Goal: Information Seeking & Learning: Learn about a topic

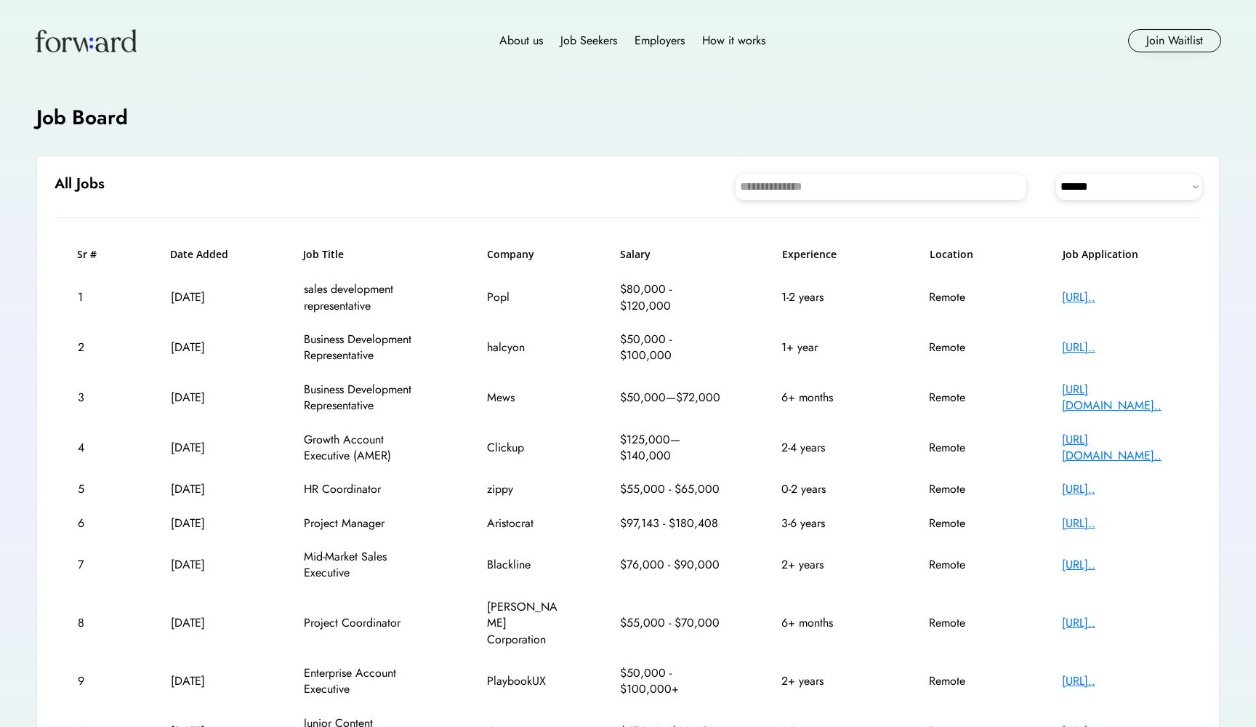
select select "********"
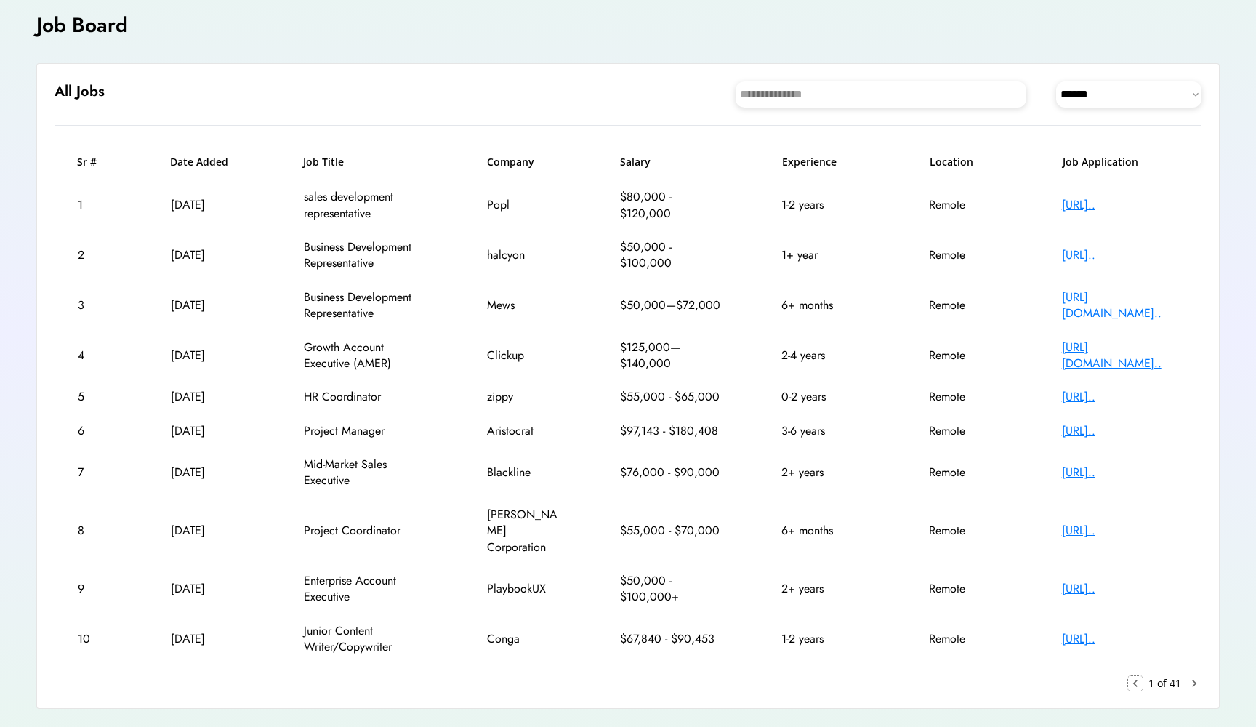
click at [823, 165] on h6 "Experience" at bounding box center [825, 162] width 87 height 15
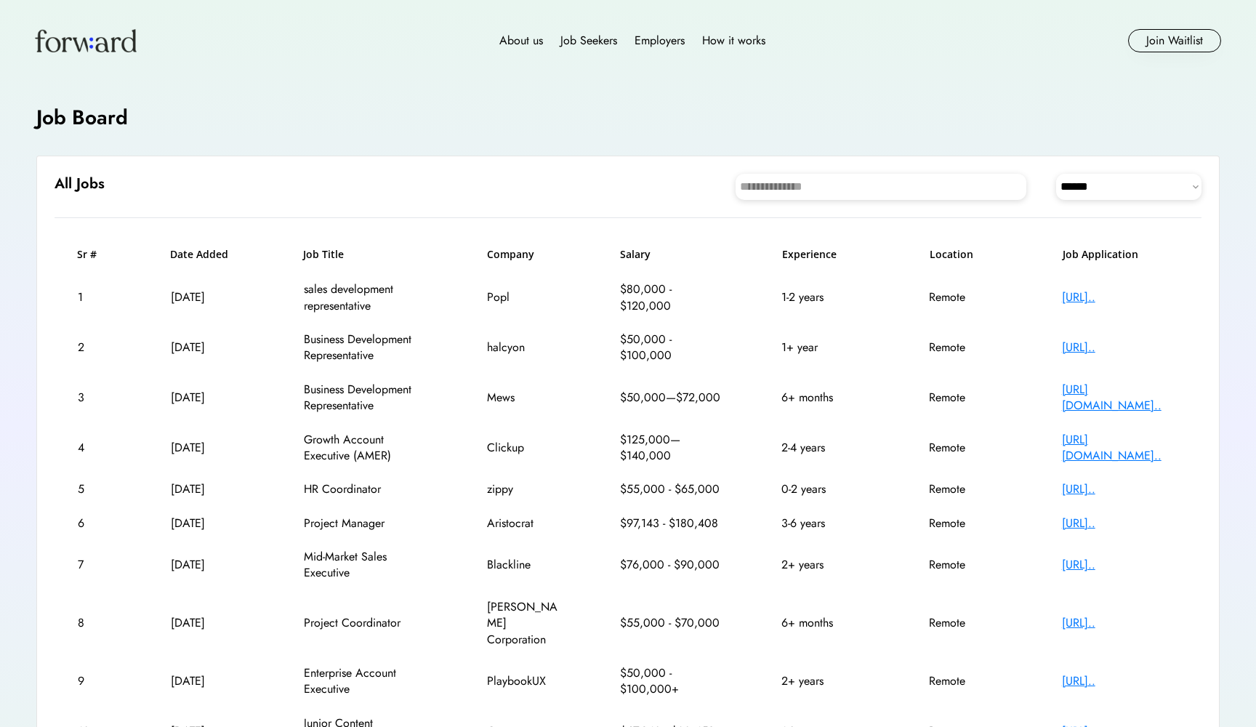
scroll to position [0, 0]
click at [658, 39] on div "Employers" at bounding box center [659, 40] width 50 height 17
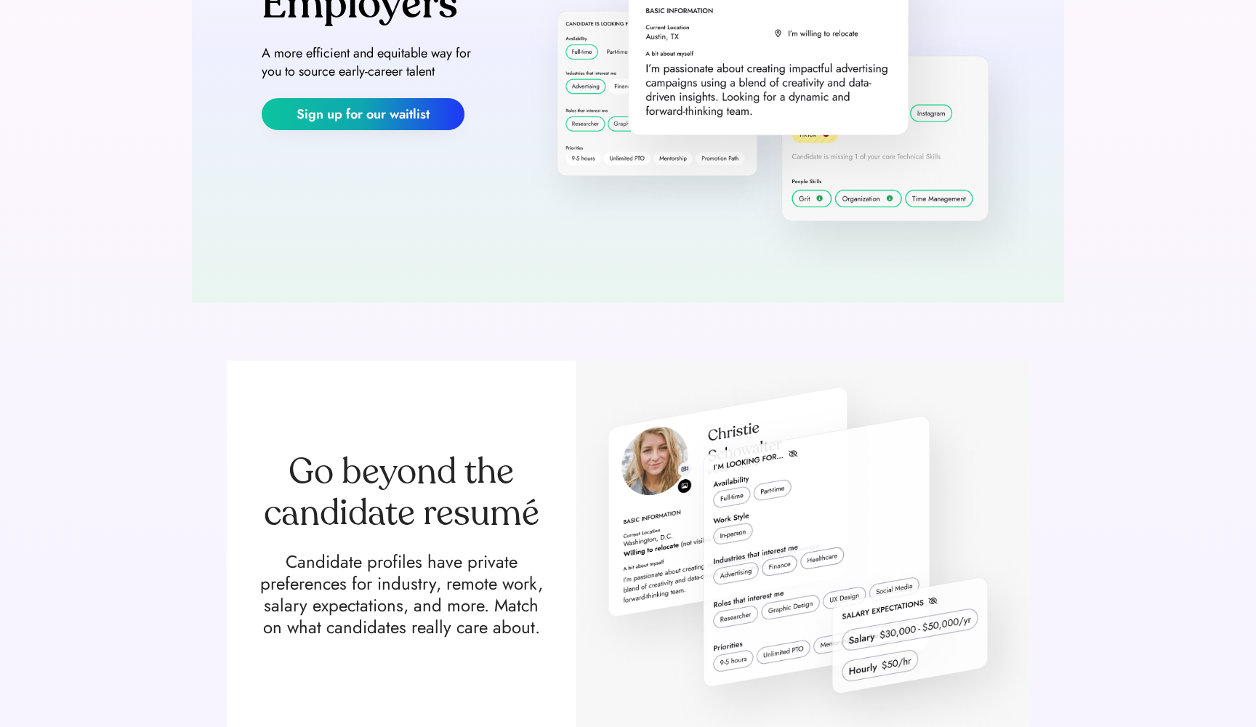
scroll to position [265, 0]
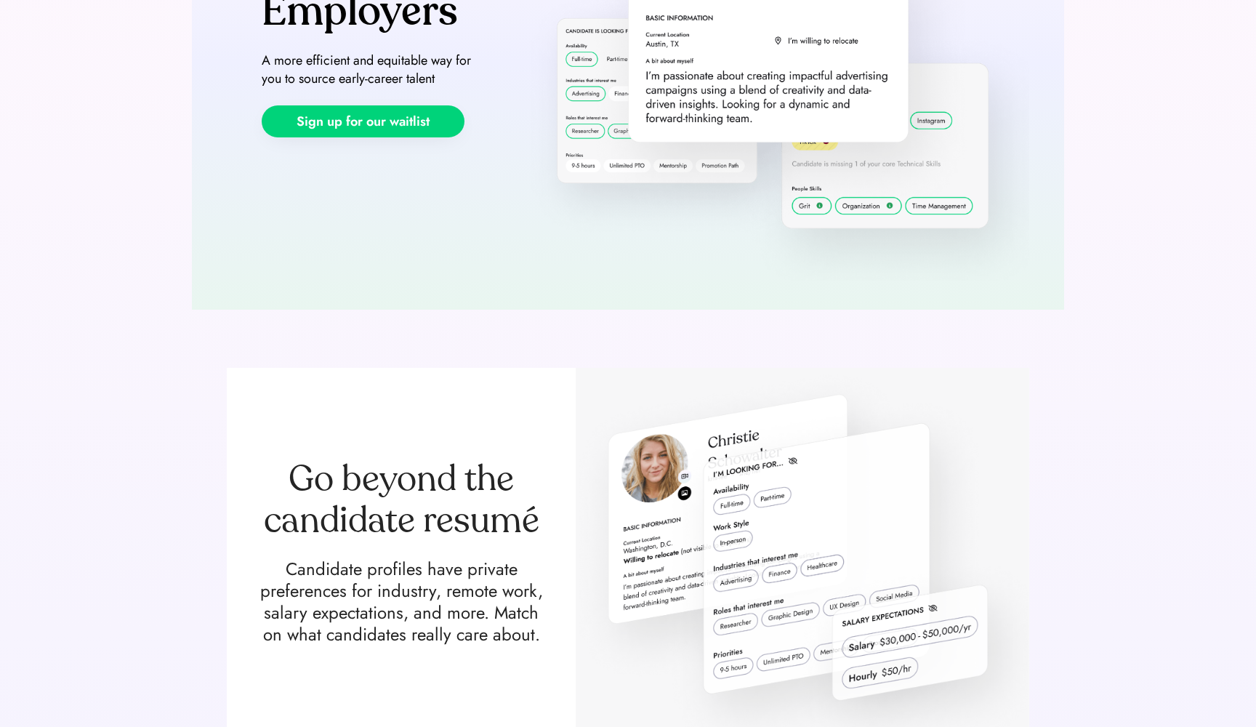
click at [393, 129] on button "Sign up for our waitlist" at bounding box center [363, 121] width 203 height 32
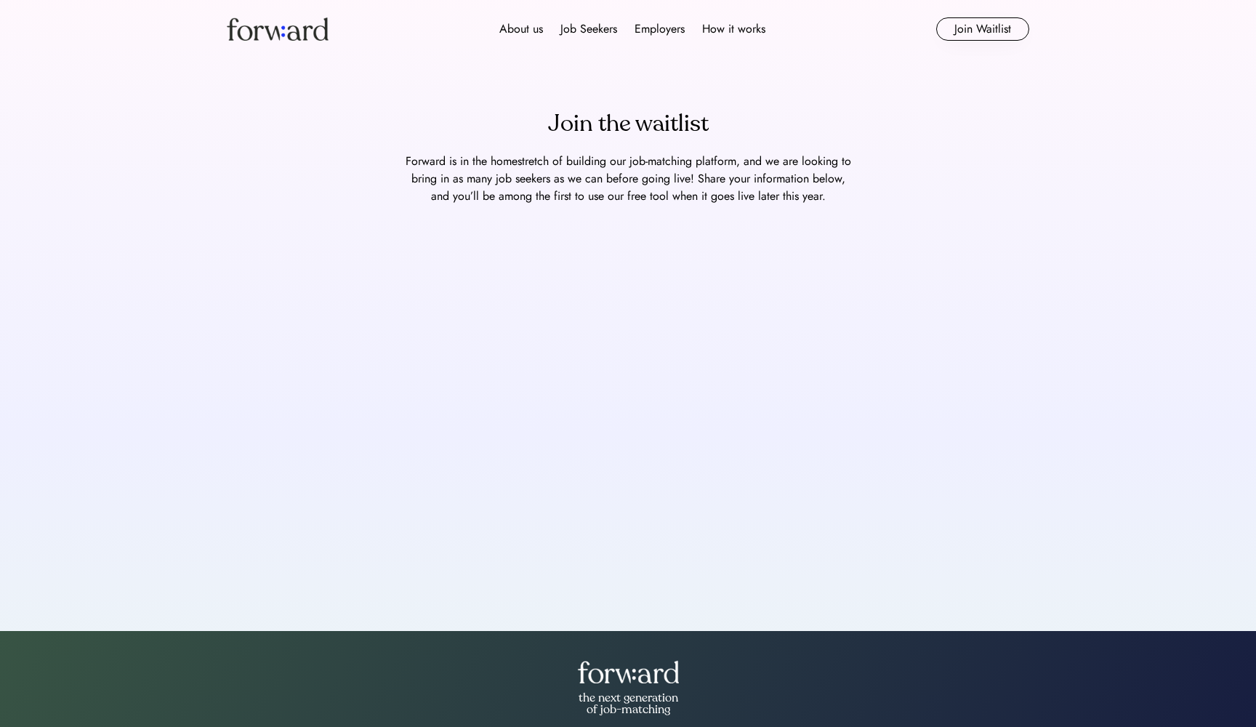
scroll to position [13, 0]
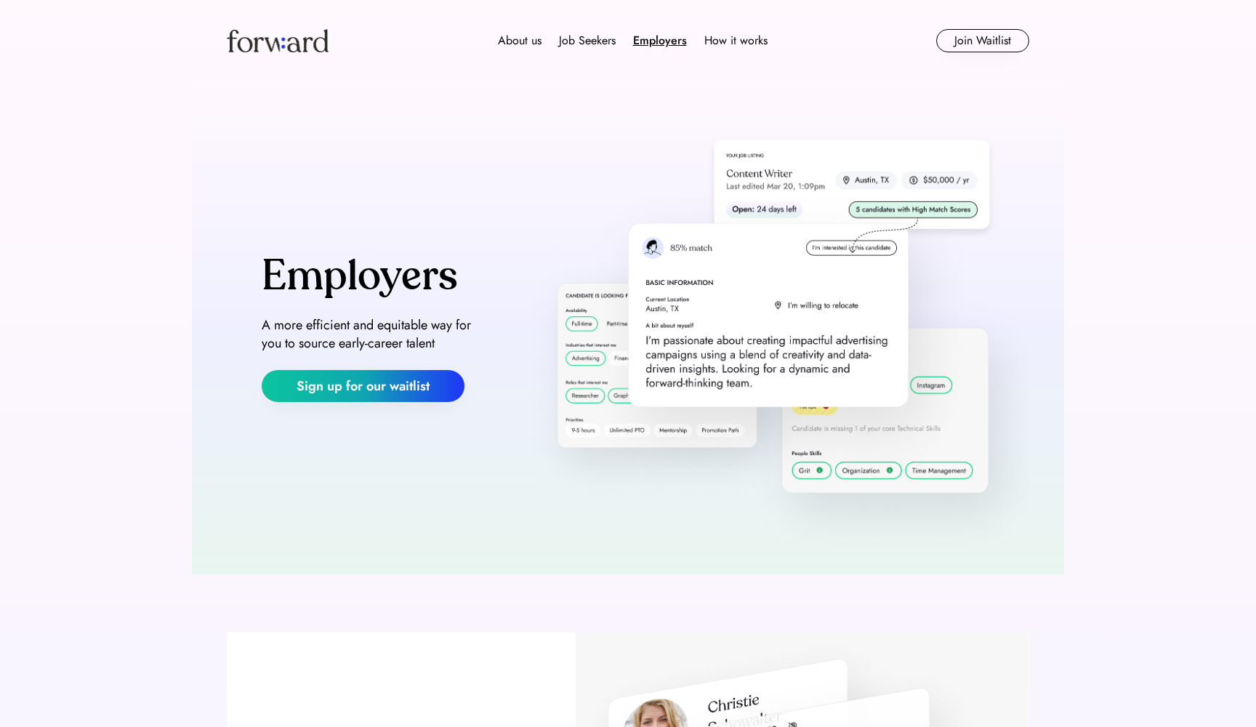
scroll to position [265, 0]
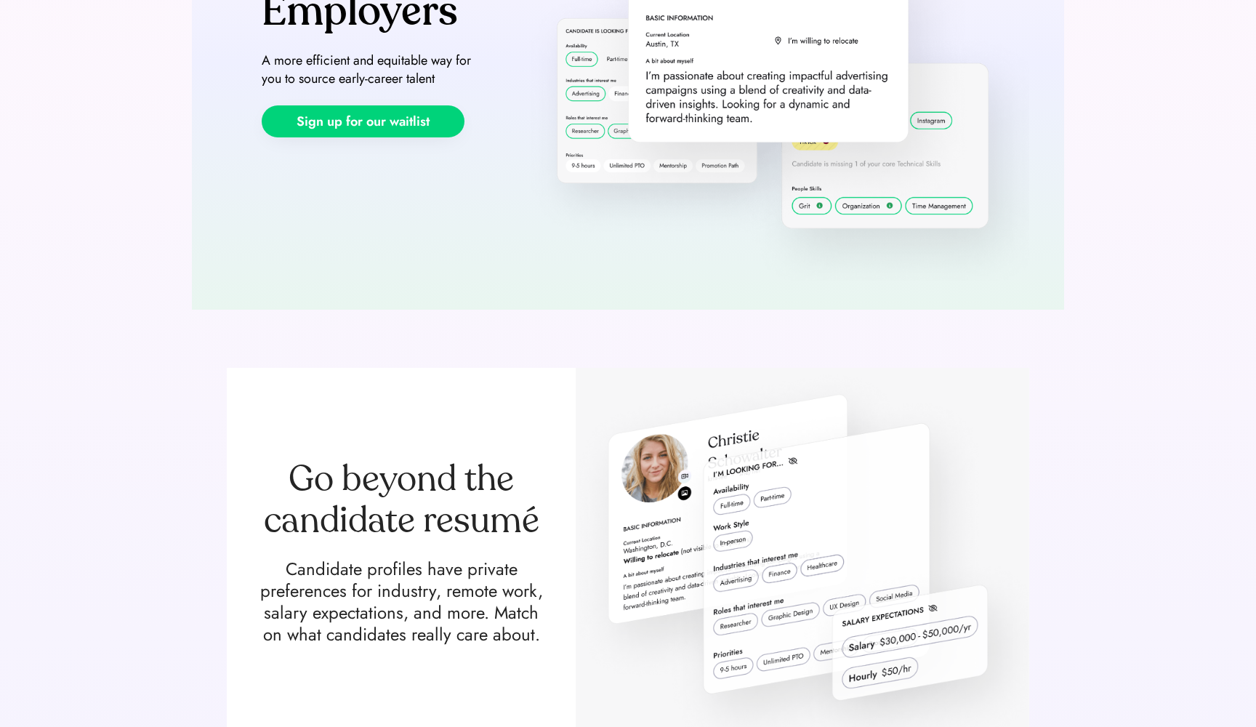
click at [403, 118] on button "Sign up for our waitlist" at bounding box center [363, 121] width 203 height 32
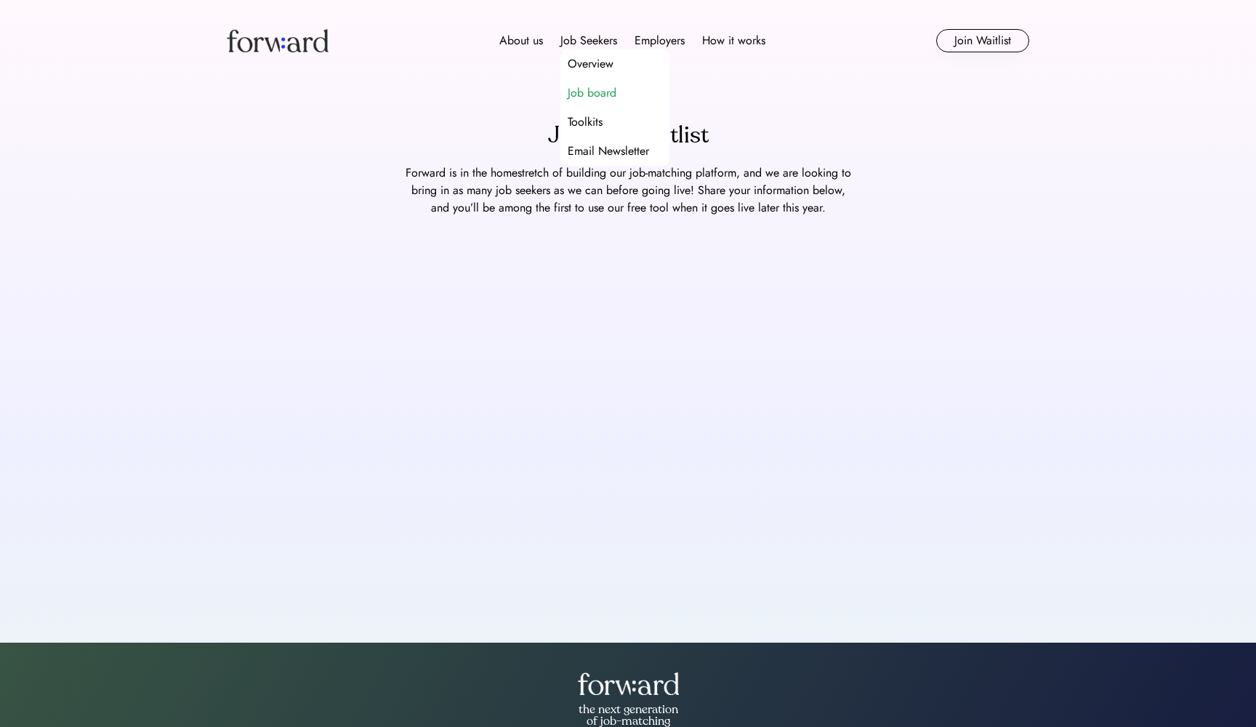
click at [605, 94] on div "Job board" at bounding box center [592, 92] width 49 height 17
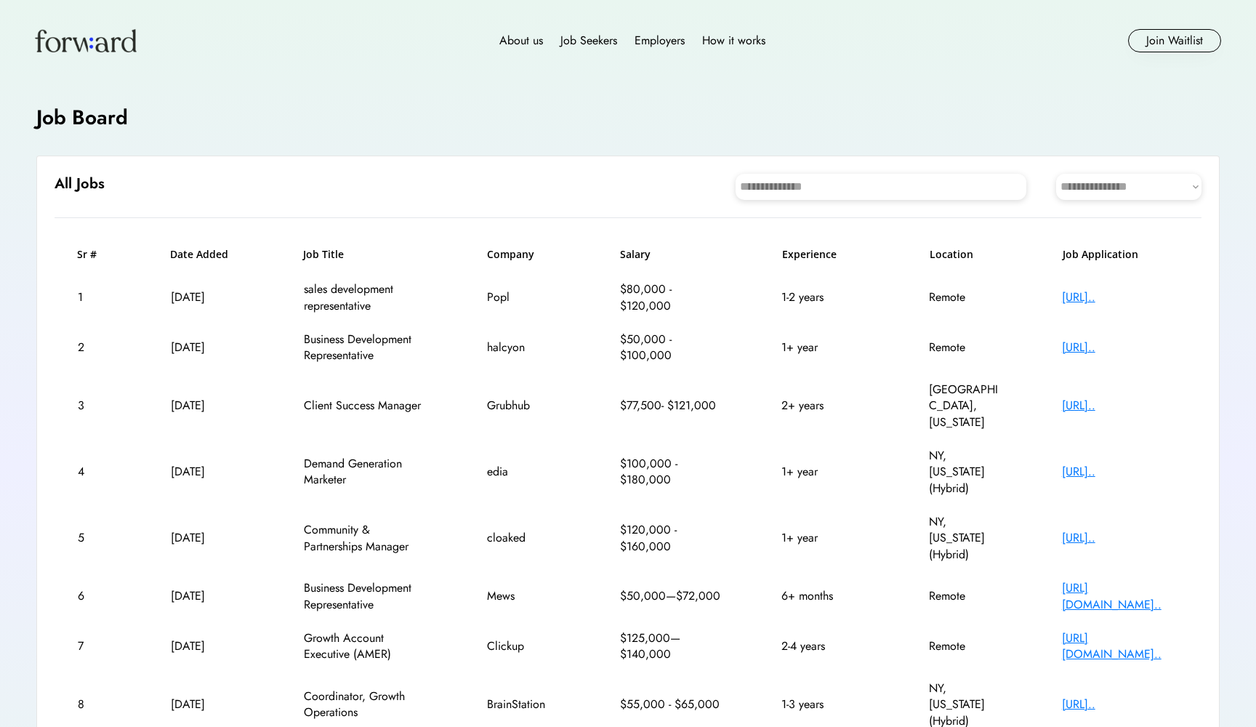
click at [1108, 190] on select "**********" at bounding box center [1128, 187] width 145 height 26
select select "********"
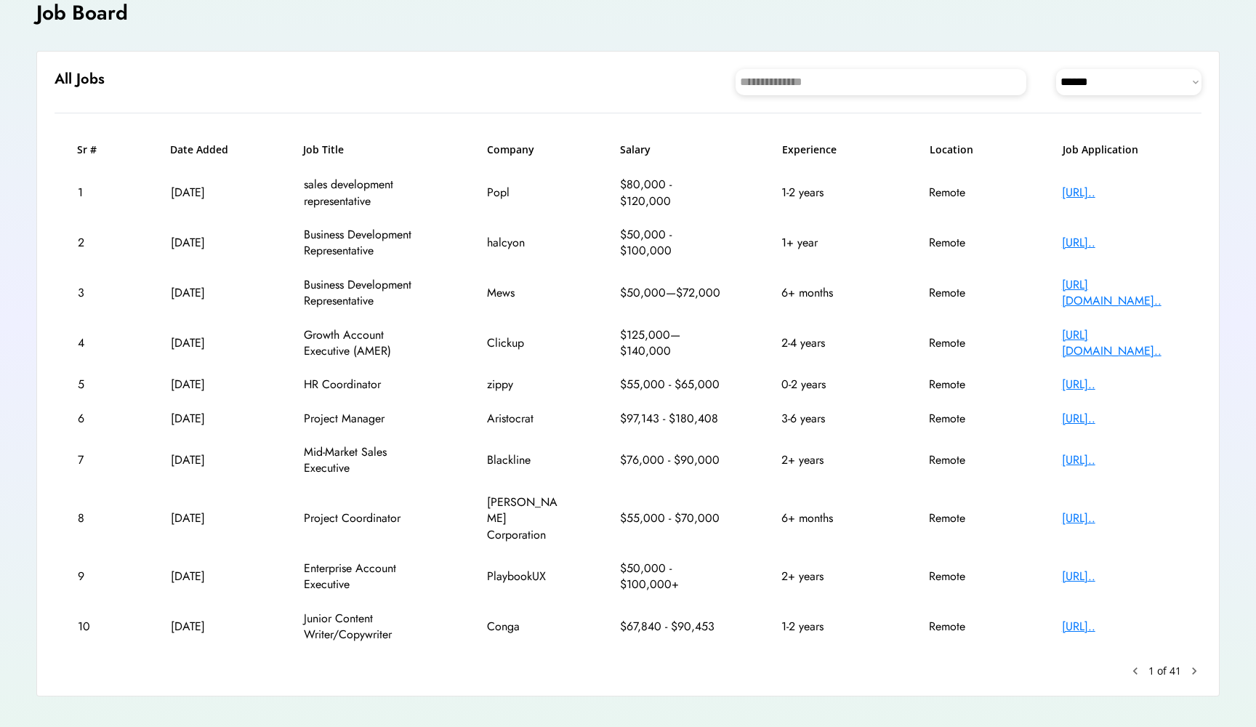
scroll to position [104, 0]
drag, startPoint x: 300, startPoint y: 379, endPoint x: 835, endPoint y: 387, distance: 535.0
click at [835, 388] on div "5 Sep 15, 2025 HR Coordinator zippy $55,000 - $65,000 0-2 years Remote https://…" at bounding box center [628, 384] width 1147 height 33
click at [1085, 382] on div "https://jobs.ashbyhq..." at bounding box center [1120, 385] width 116 height 16
click at [1083, 415] on div "https://aristocrat.w..." at bounding box center [1120, 419] width 116 height 16
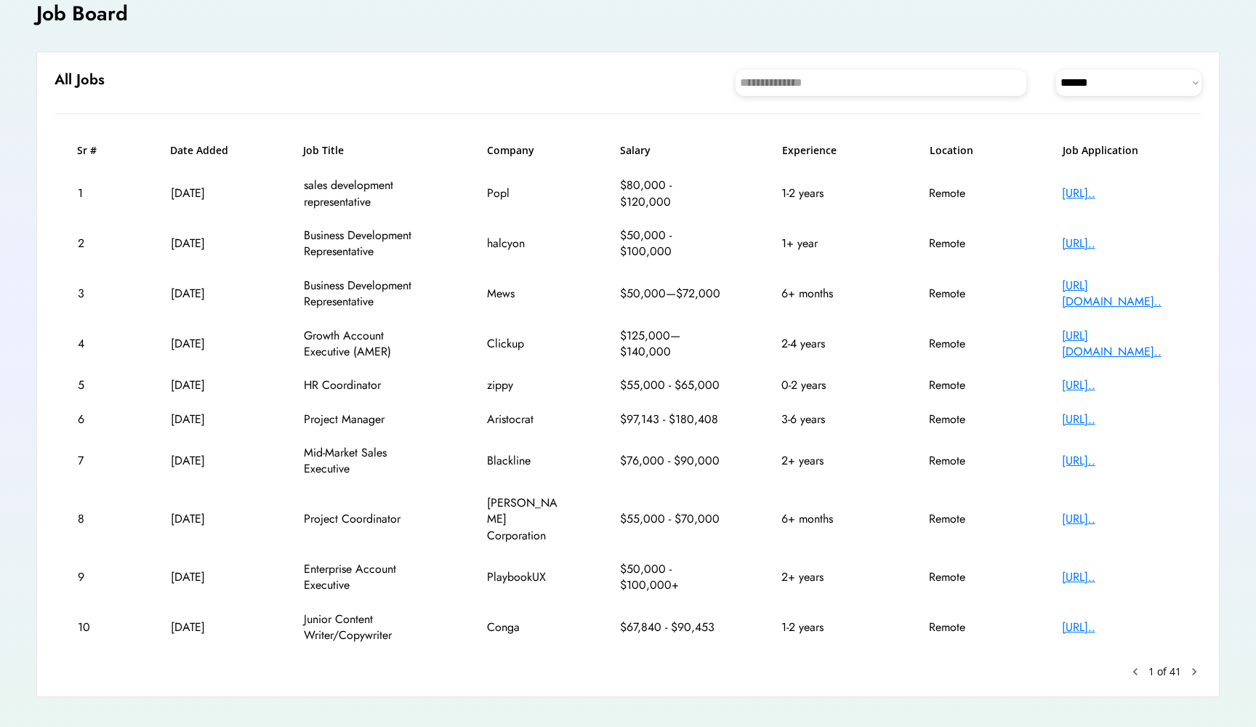
click at [1095, 511] on div "https://apply.workab..." at bounding box center [1120, 519] width 116 height 16
drag, startPoint x: 304, startPoint y: 599, endPoint x: 375, endPoint y: 600, distance: 71.2
click at [375, 611] on div "Junior Content Writer/Copywriter" at bounding box center [366, 627] width 124 height 33
click at [1195, 664] on text "chevron_right" at bounding box center [1194, 671] width 15 height 15
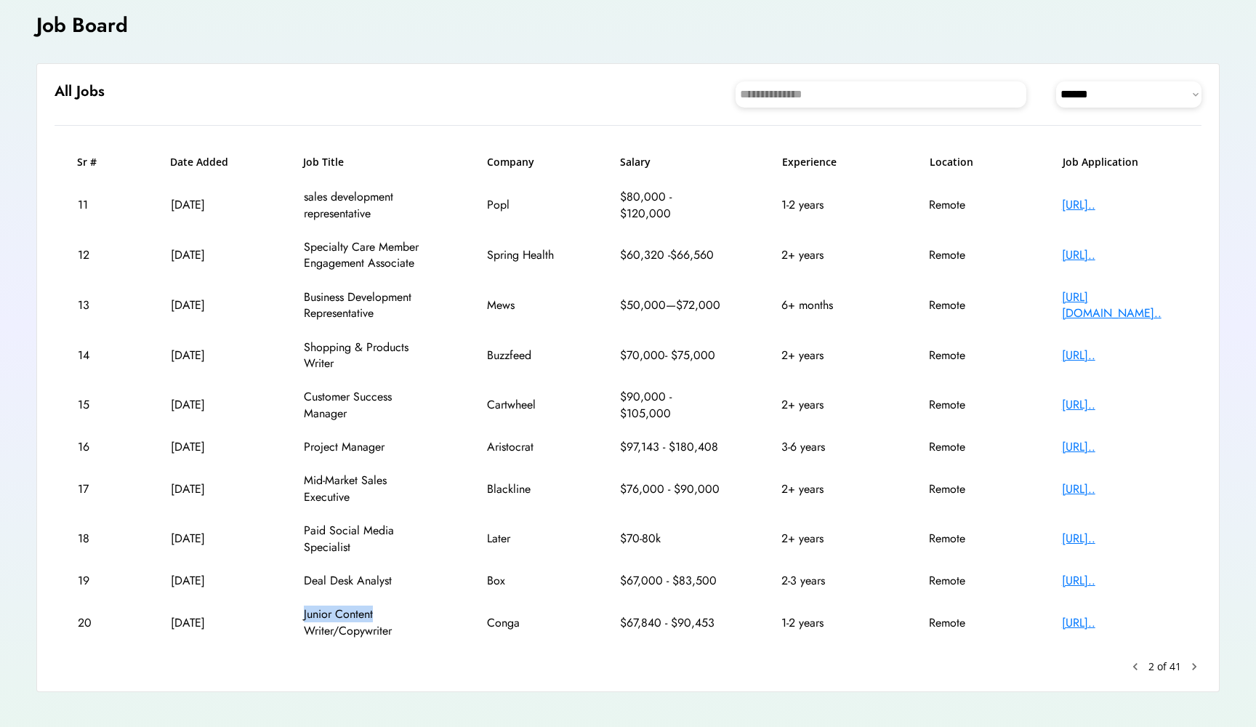
scroll to position [88, 0]
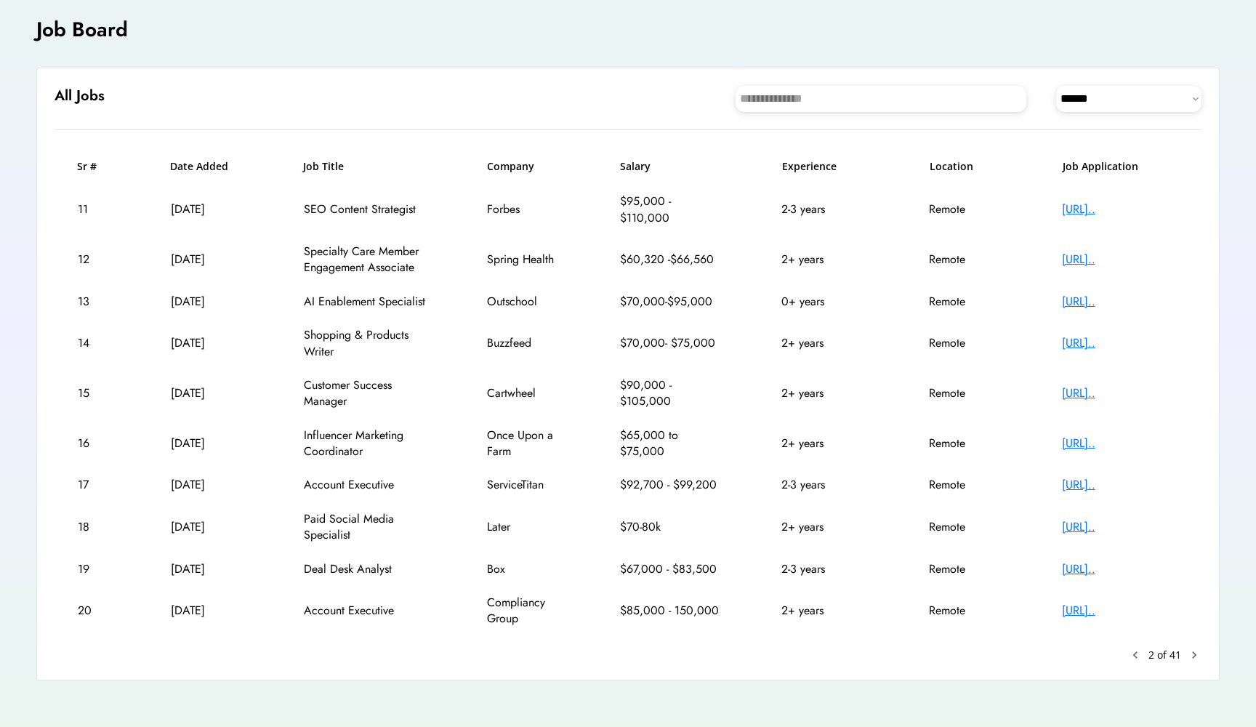
click at [358, 297] on div "AI Enablement Specialist" at bounding box center [366, 302] width 124 height 16
click at [295, 301] on div "13 Sep 9, 2025 AI Enablement Specialist Outschool $70,000-$95,000 0+ years Remo…" at bounding box center [628, 301] width 1147 height 33
drag, startPoint x: 303, startPoint y: 299, endPoint x: 509, endPoint y: 297, distance: 205.7
click at [507, 299] on div "13 Sep 9, 2025 AI Enablement Specialist Outschool $70,000-$95,000 0+ years Remo…" at bounding box center [628, 301] width 1147 height 33
click at [1074, 299] on div "https://job-boards.g..." at bounding box center [1120, 302] width 116 height 16
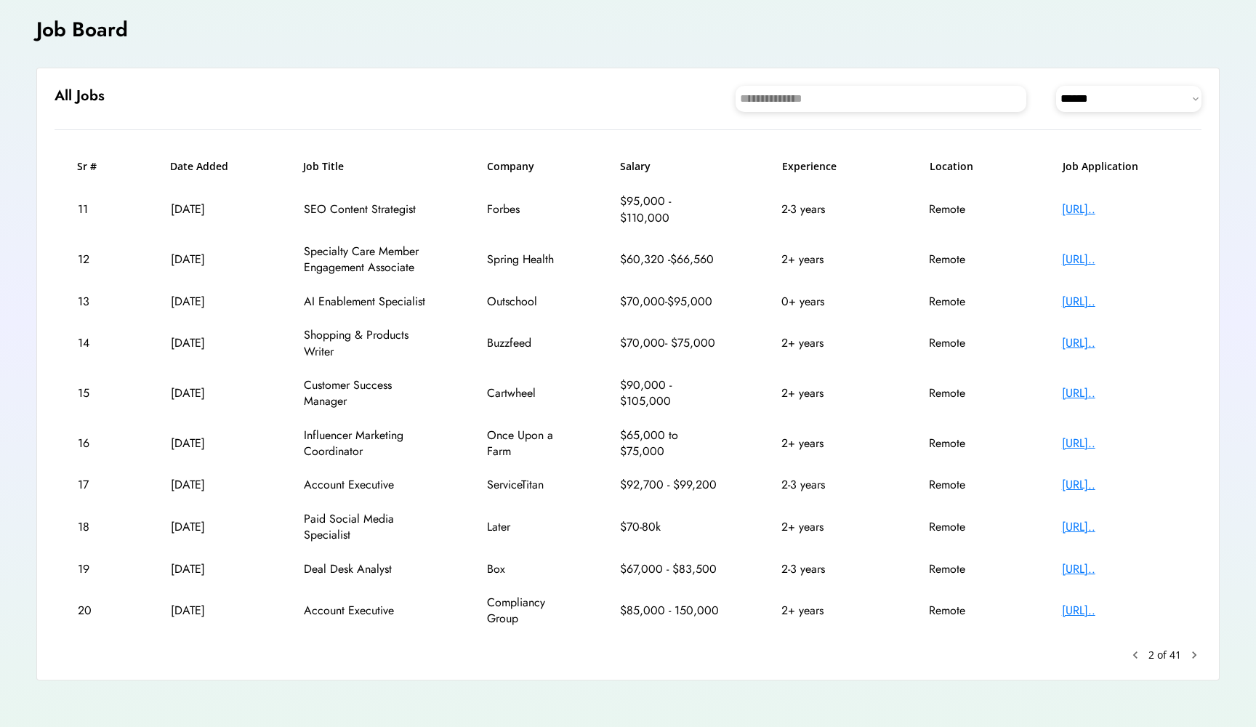
click at [1196, 650] on text "chevron_right" at bounding box center [1194, 655] width 15 height 15
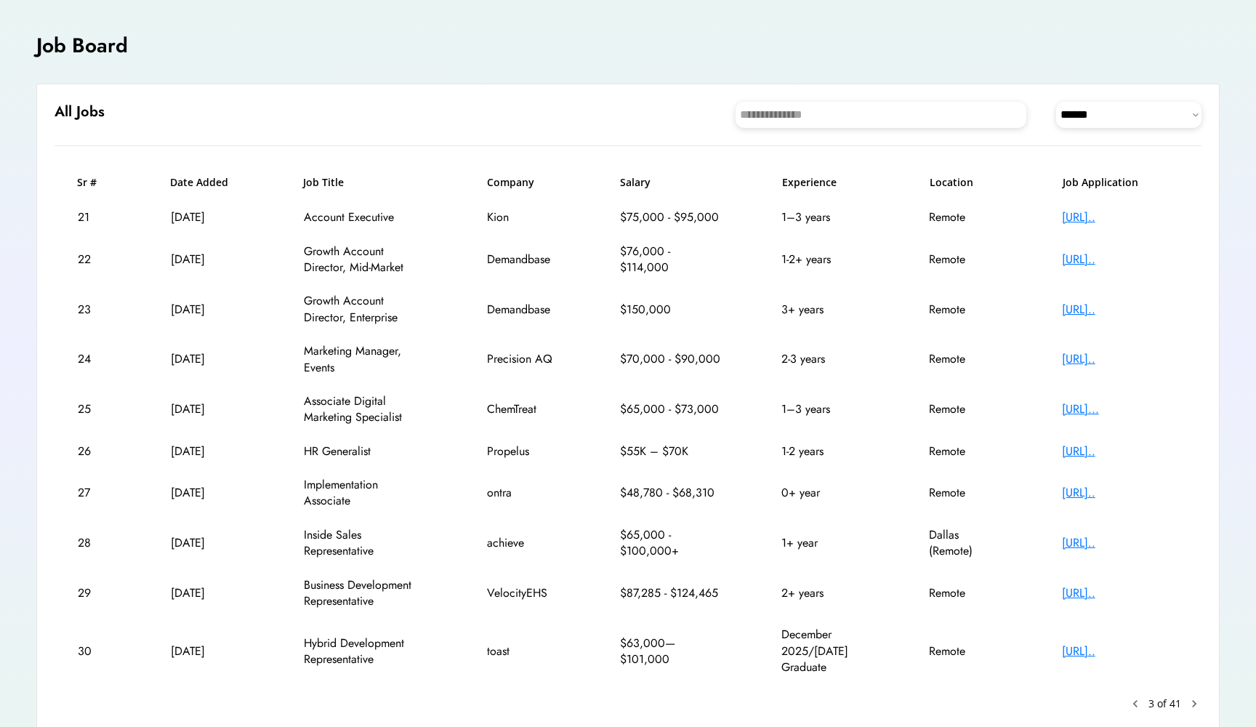
click at [1081, 494] on div "https://www.ontra.ai..." at bounding box center [1120, 493] width 116 height 16
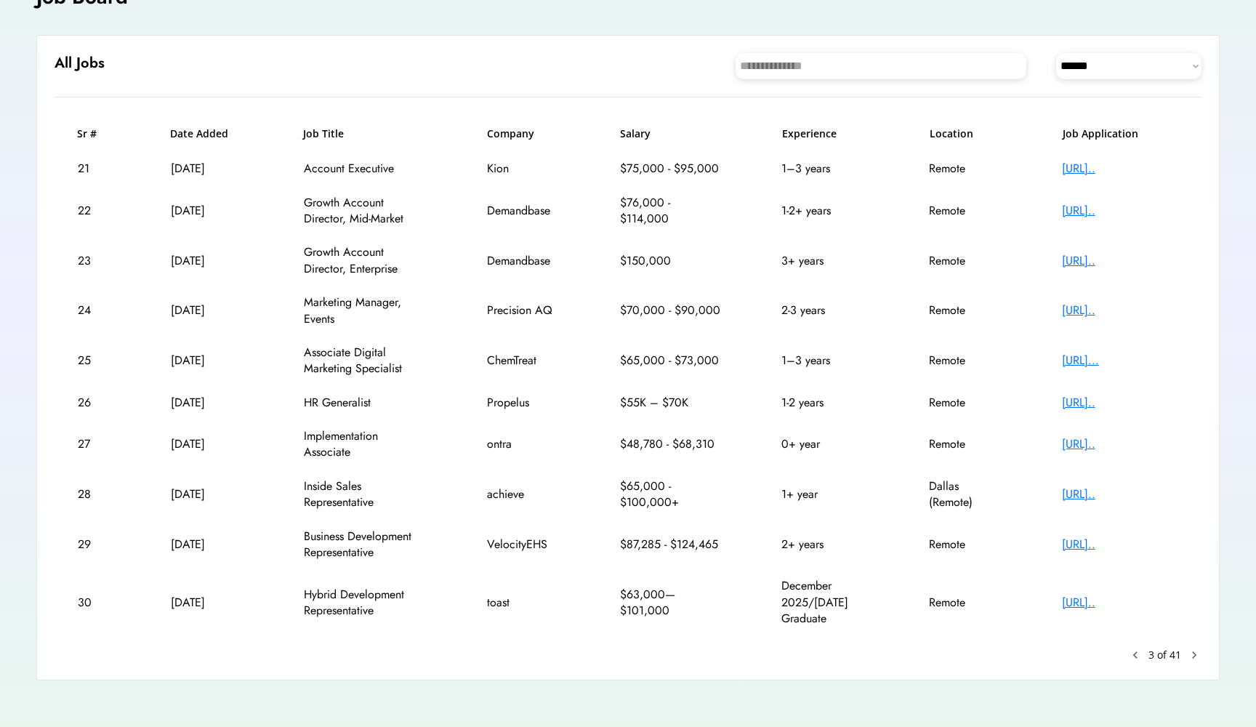
scroll to position [120, 0]
click at [1195, 648] on text "chevron_right" at bounding box center [1194, 655] width 15 height 15
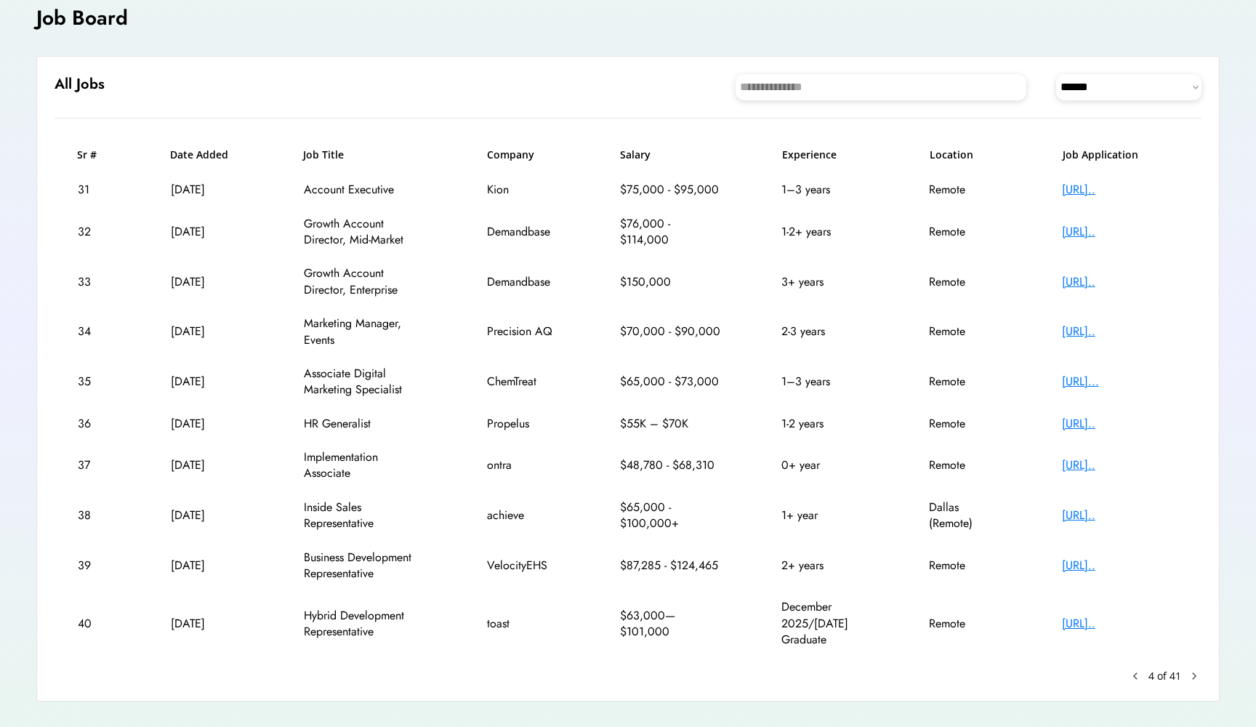
scroll to position [92, 0]
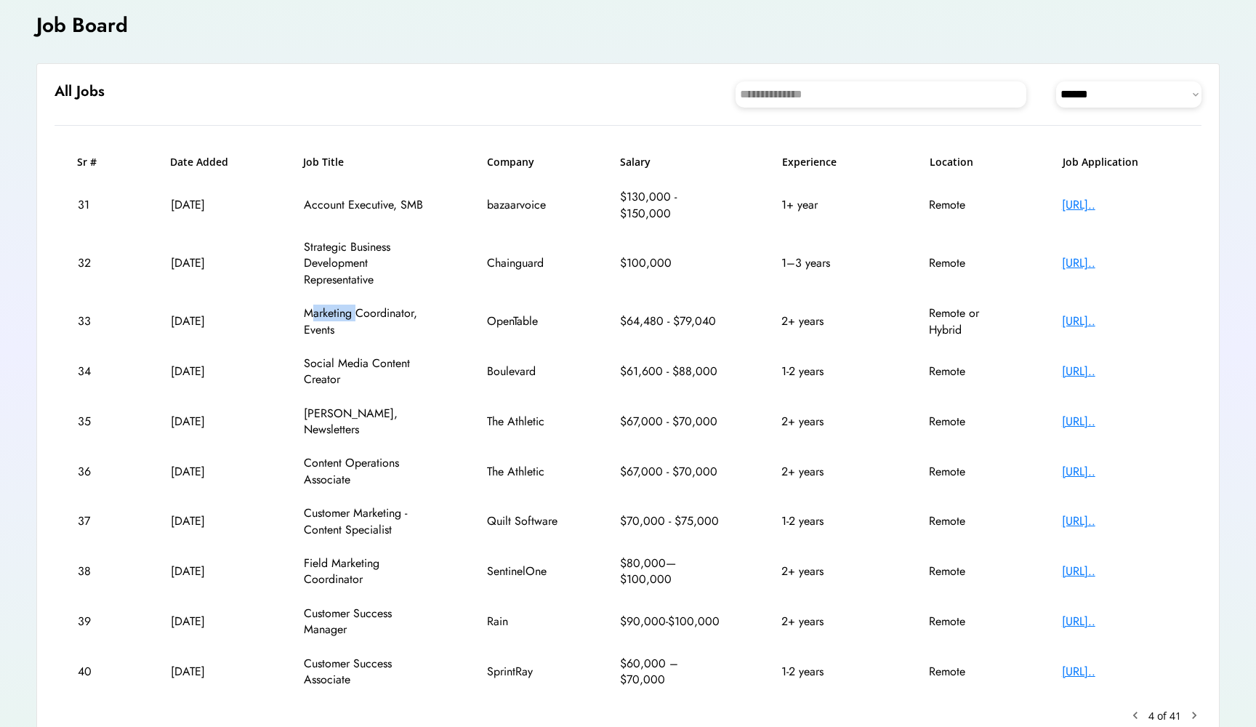
drag, startPoint x: 313, startPoint y: 313, endPoint x: 357, endPoint y: 315, distance: 44.4
click at [357, 315] on div "Marketing Coordinator, Events" at bounding box center [366, 321] width 124 height 33
click at [393, 371] on div "Social Media Content Creator" at bounding box center [366, 371] width 124 height 33
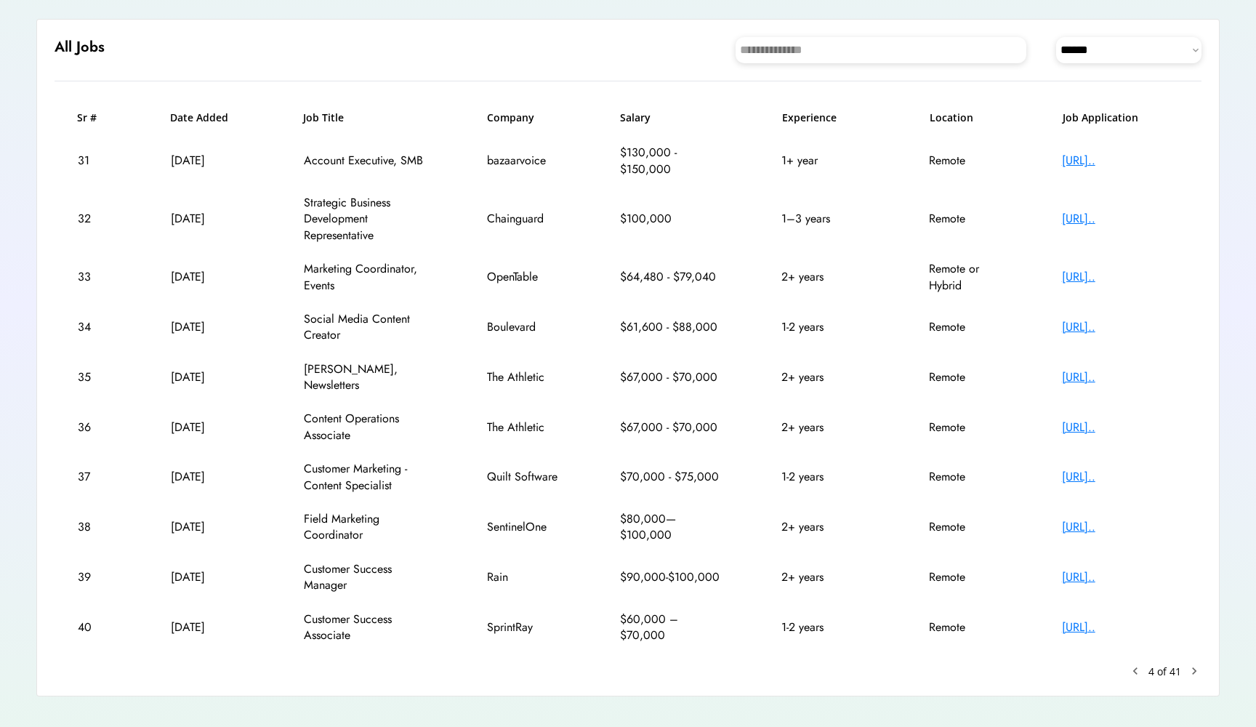
scroll to position [136, 0]
click at [1132, 620] on div "https://job-boards.g..." at bounding box center [1120, 628] width 116 height 16
click at [1193, 664] on text "chevron_right" at bounding box center [1194, 671] width 15 height 15
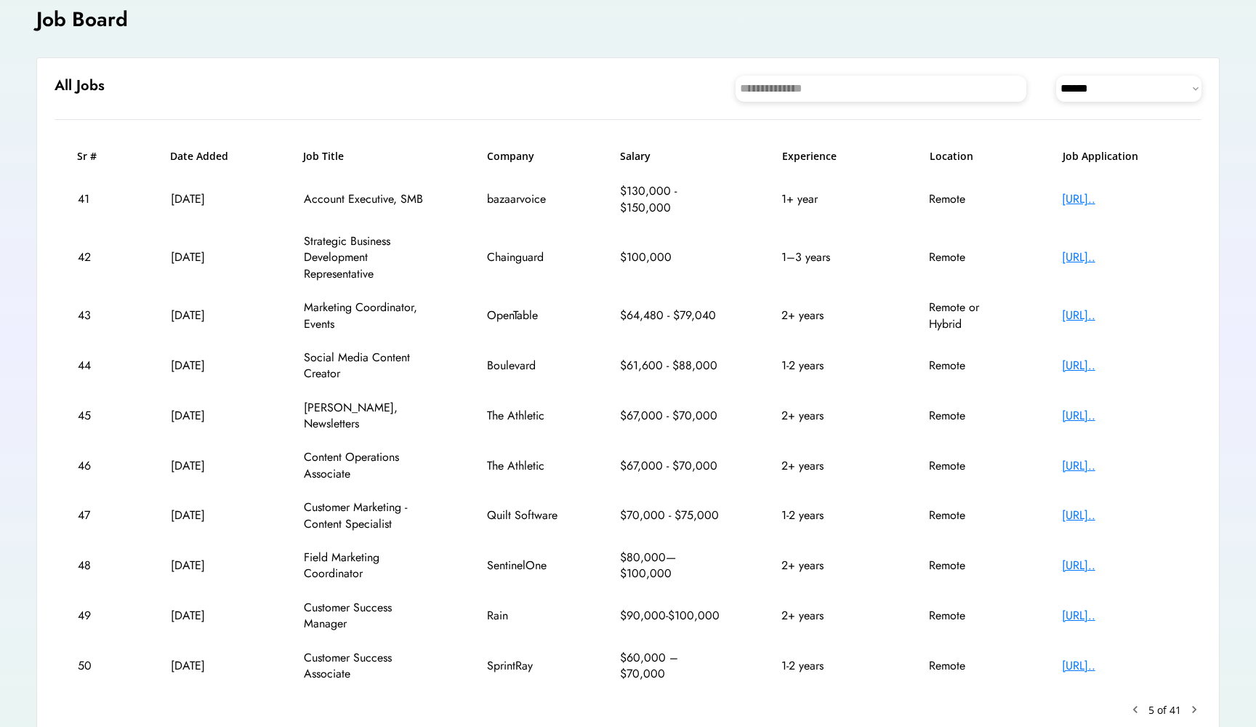
scroll to position [92, 0]
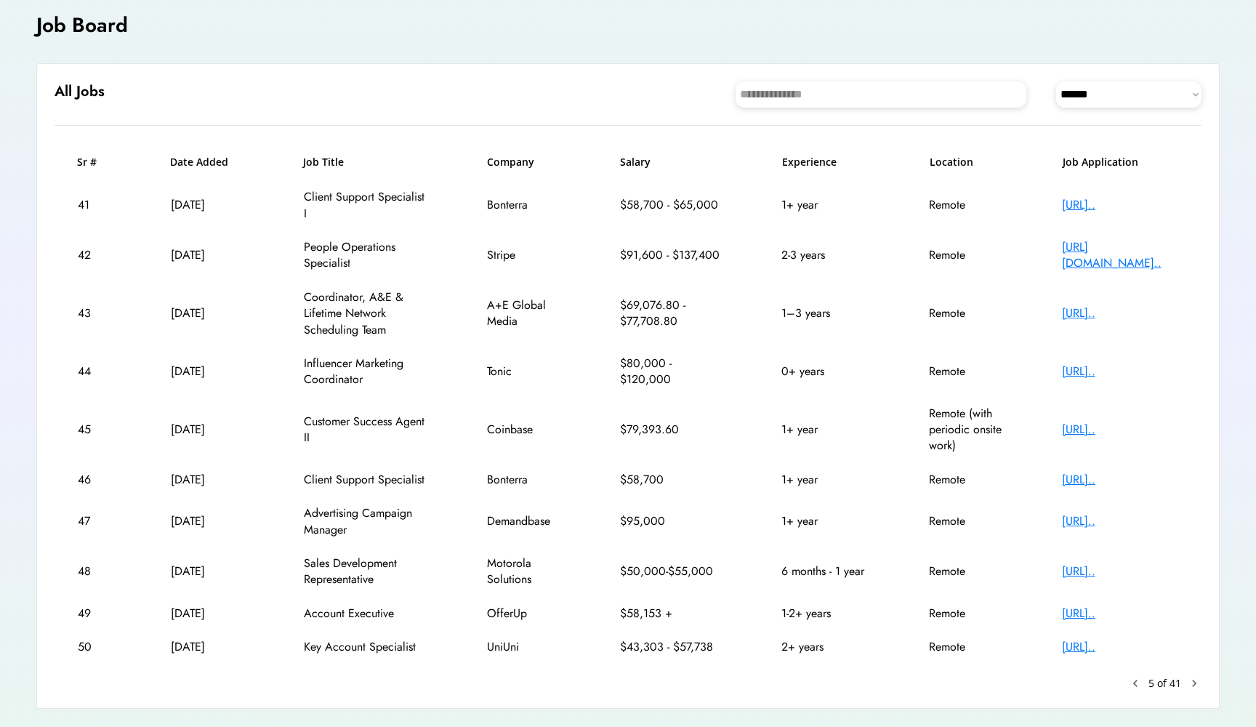
click at [1099, 208] on div "https://bonterra.wd1..." at bounding box center [1120, 205] width 116 height 16
click at [1193, 676] on text "chevron_right" at bounding box center [1194, 683] width 15 height 15
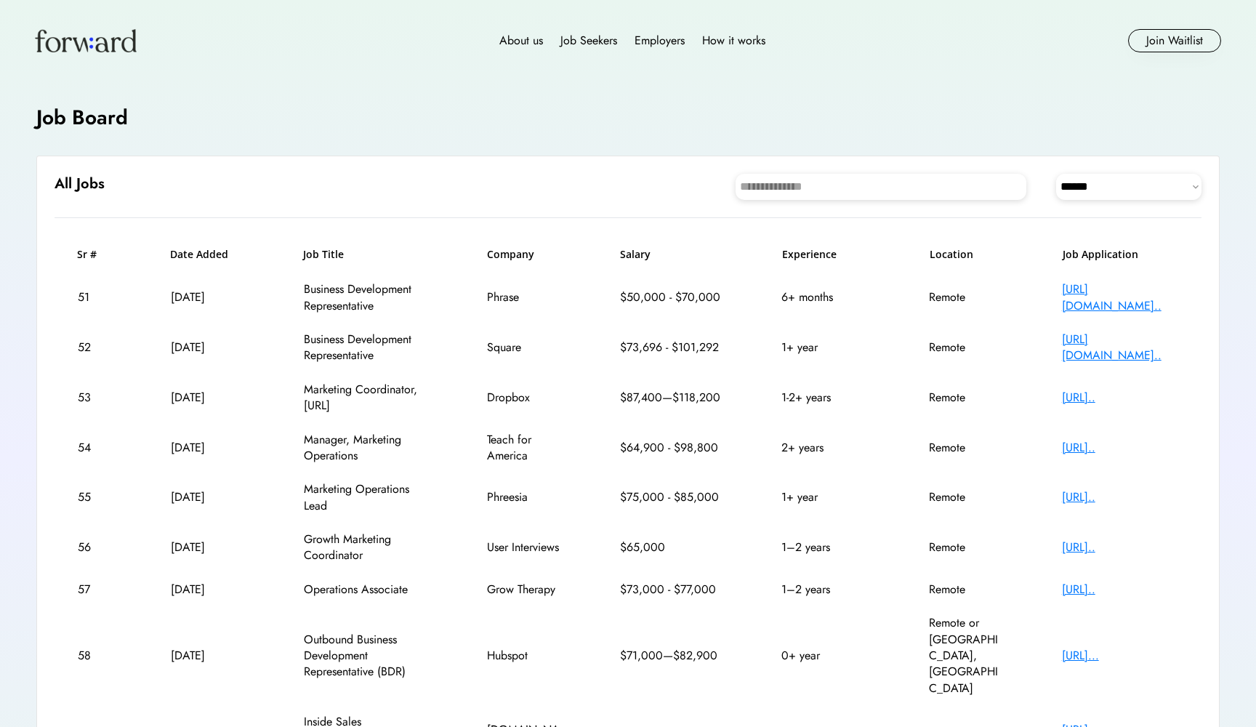
scroll to position [0, 0]
click at [711, 42] on div "How it works" at bounding box center [733, 40] width 63 height 17
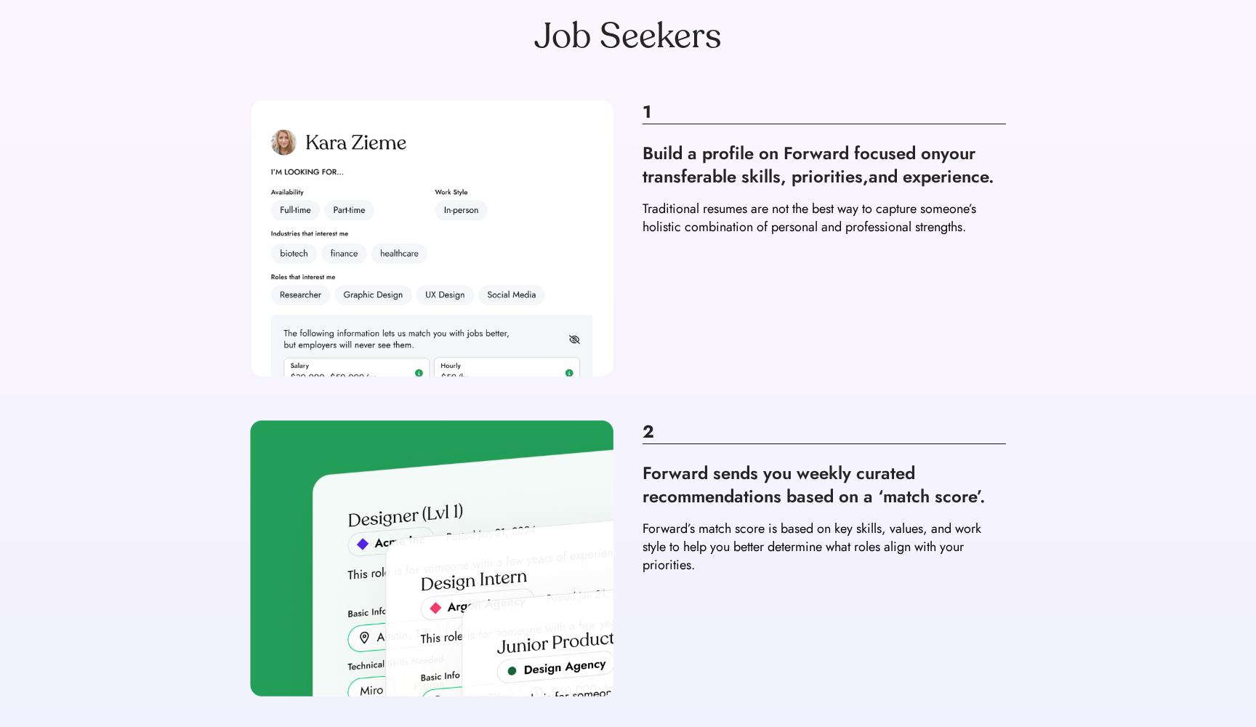
scroll to position [250, 0]
